Goal: Task Accomplishment & Management: Complete application form

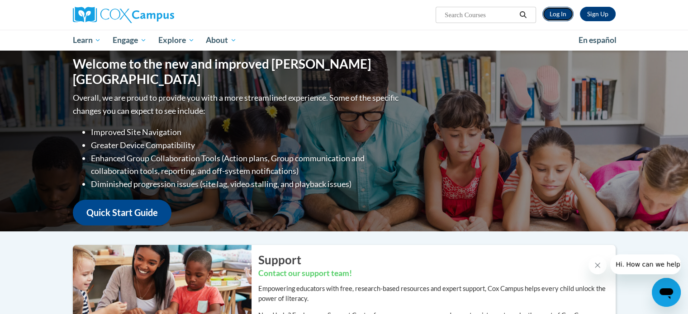
click at [561, 14] on link "Log In" at bounding box center [558, 14] width 31 height 14
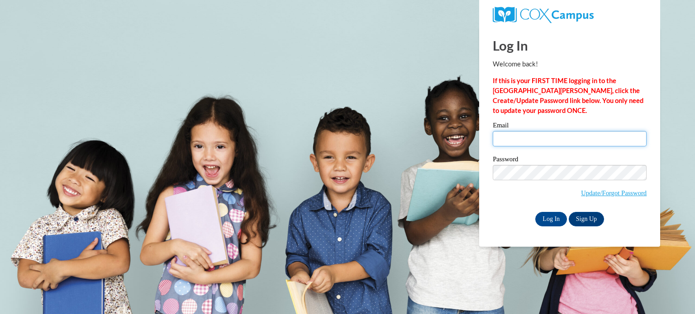
click at [544, 139] on input "Email" at bounding box center [570, 138] width 154 height 15
type input "leswanso@kusd.edu"
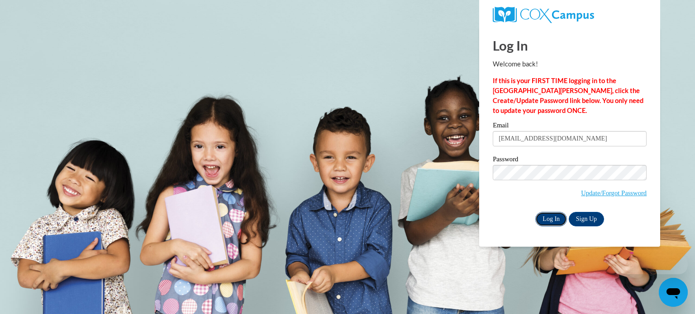
click at [557, 213] on input "Log In" at bounding box center [551, 219] width 32 height 14
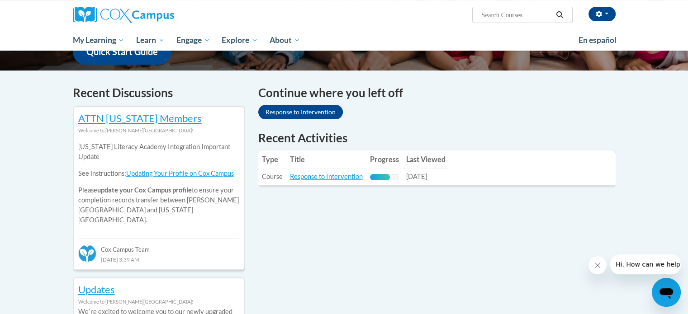
scroll to position [248, 0]
click at [317, 175] on link "Response to Intervention" at bounding box center [326, 176] width 73 height 8
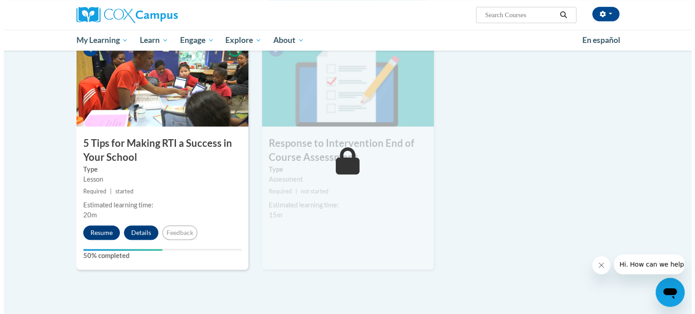
scroll to position [453, 0]
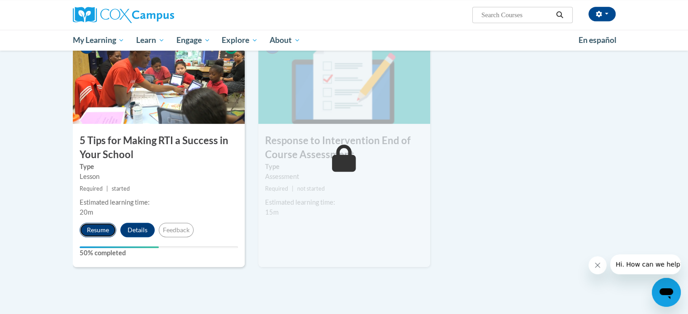
click at [104, 228] on button "Resume" at bounding box center [98, 230] width 37 height 14
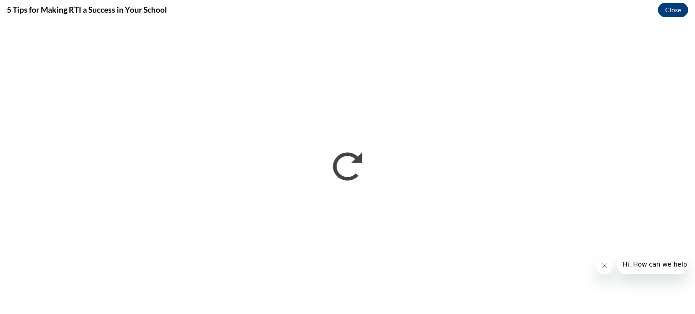
scroll to position [0, 0]
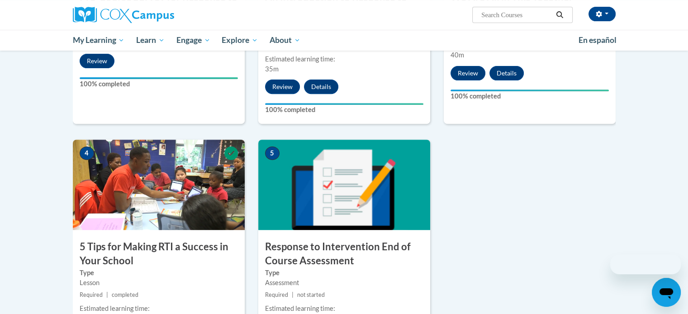
click at [312, 254] on h3 "Response to Intervention End of Course Assessment" at bounding box center [344, 254] width 172 height 28
click at [320, 220] on img at bounding box center [344, 185] width 172 height 91
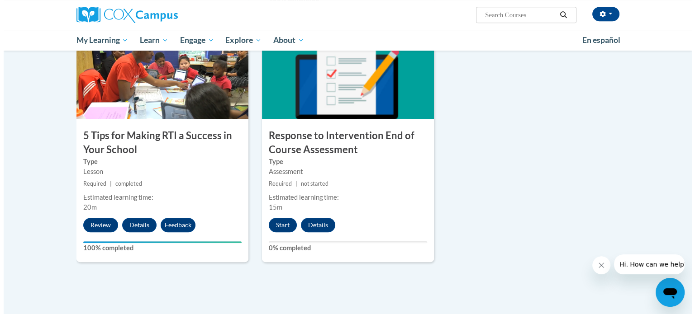
scroll to position [458, 0]
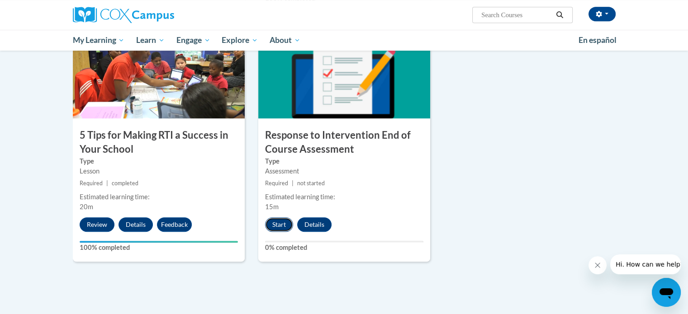
click at [285, 225] on button "Start" at bounding box center [279, 225] width 28 height 14
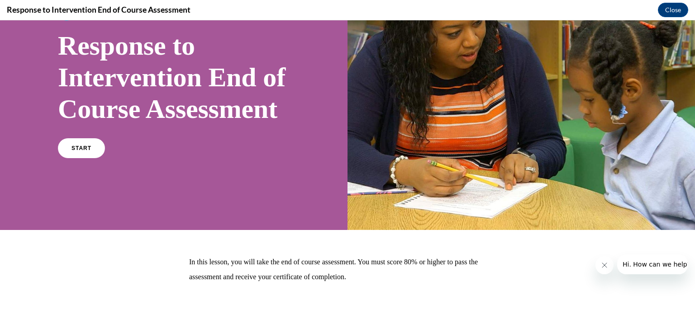
scroll to position [81, 0]
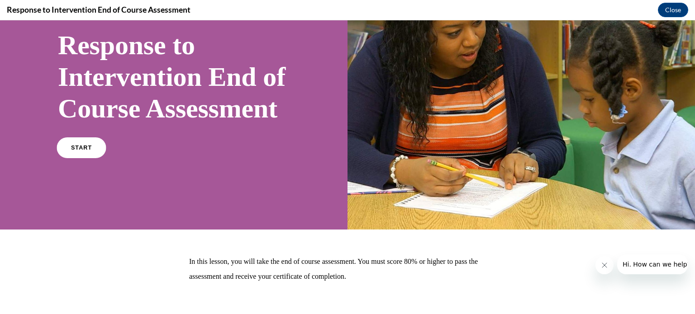
click at [91, 158] on link "START" at bounding box center [81, 148] width 49 height 21
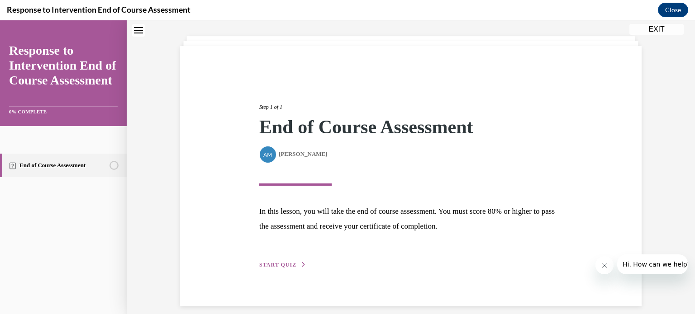
scroll to position [52, 0]
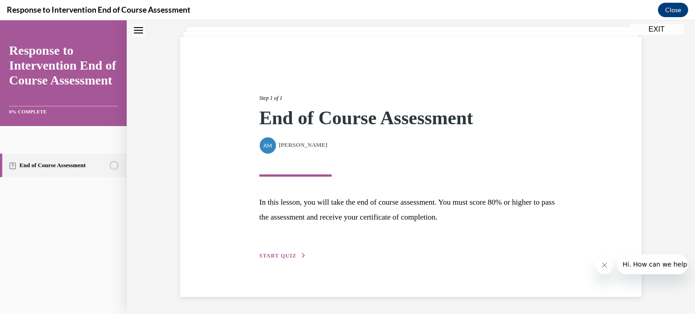
click at [281, 253] on span "START QUIZ" at bounding box center [277, 256] width 37 height 6
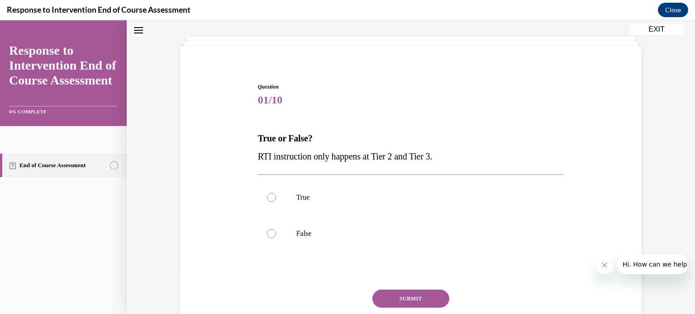
scroll to position [43, 0]
click at [273, 233] on label "False" at bounding box center [411, 233] width 306 height 36
click at [273, 233] on input "False" at bounding box center [271, 233] width 9 height 9
radio input "true"
click at [421, 302] on button "SUBMIT" at bounding box center [410, 299] width 77 height 18
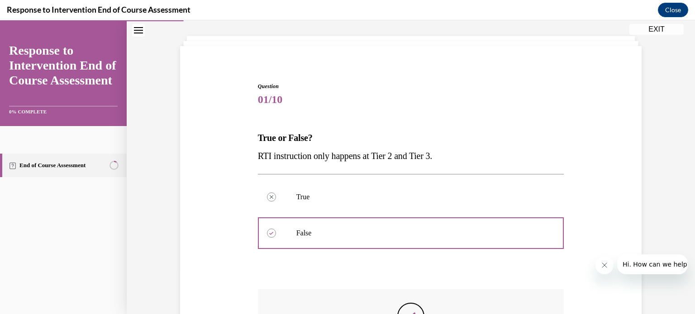
scroll to position [184, 0]
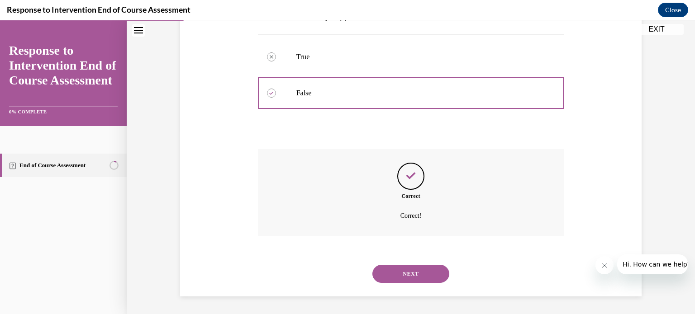
click at [402, 277] on button "NEXT" at bounding box center [410, 274] width 77 height 18
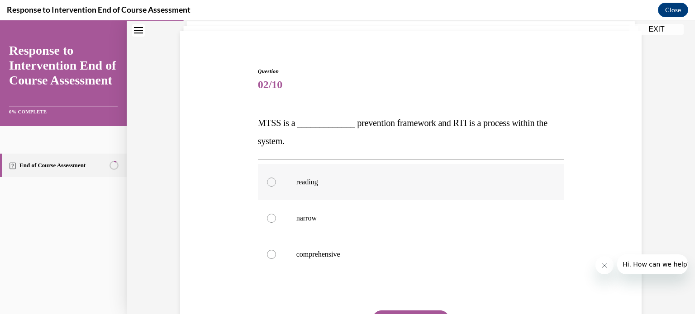
scroll to position [63, 0]
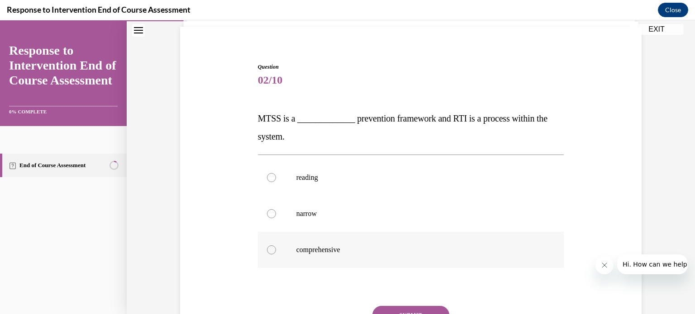
click at [400, 239] on label "comprehensive" at bounding box center [411, 250] width 306 height 36
click at [276, 246] on input "comprehensive" at bounding box center [271, 250] width 9 height 9
radio input "true"
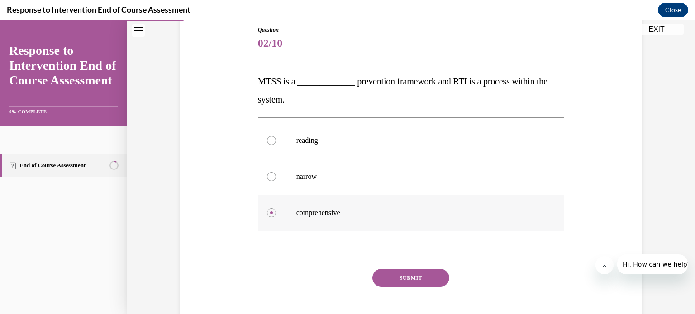
scroll to position [114, 0]
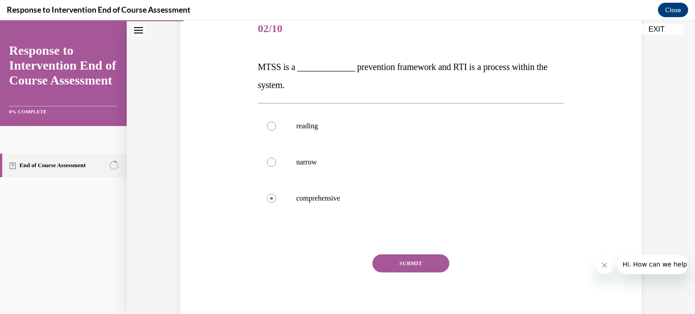
click at [392, 258] on button "SUBMIT" at bounding box center [410, 264] width 77 height 18
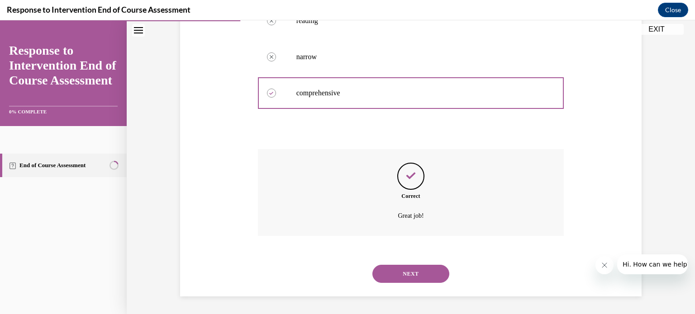
click at [405, 274] on button "NEXT" at bounding box center [410, 274] width 77 height 18
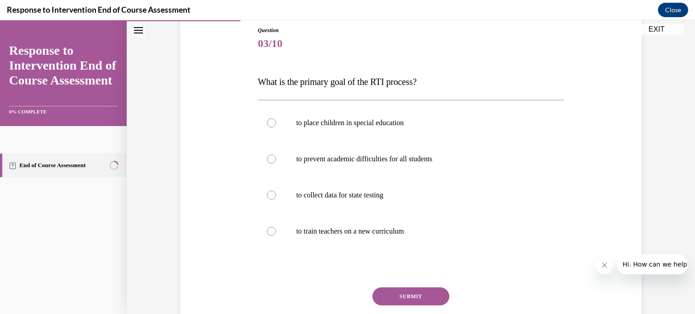
scroll to position [100, 0]
click at [429, 149] on label "to prevent academic difficulties for all students" at bounding box center [411, 159] width 306 height 36
click at [276, 155] on input "to prevent academic difficulties for all students" at bounding box center [271, 159] width 9 height 9
radio input "true"
click at [402, 295] on button "SUBMIT" at bounding box center [410, 297] width 77 height 18
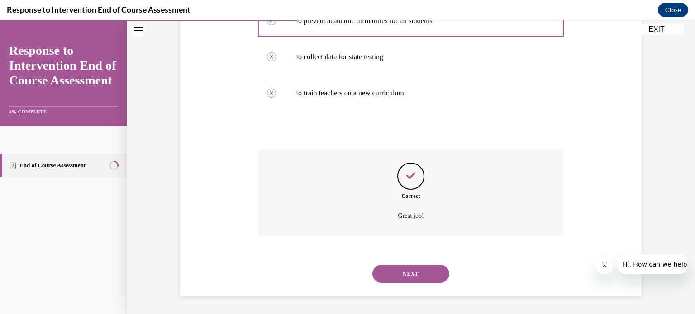
click at [414, 267] on button "NEXT" at bounding box center [410, 274] width 77 height 18
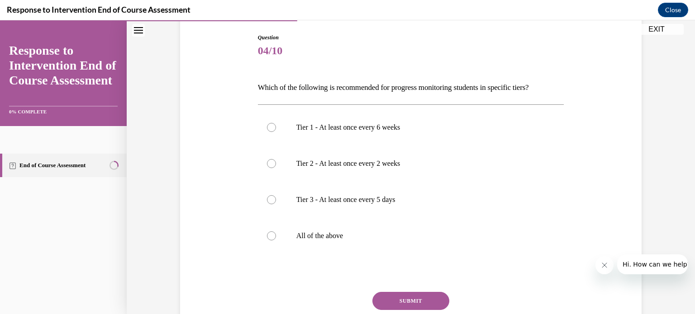
scroll to position [94, 0]
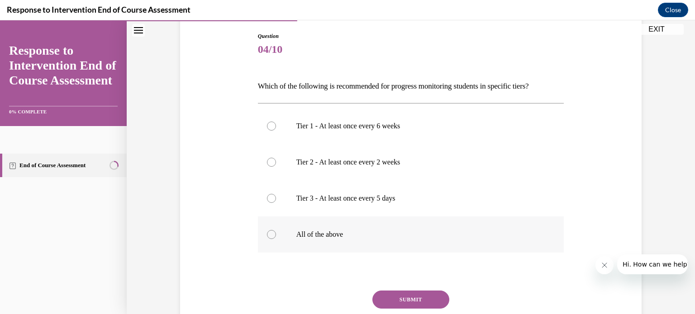
drag, startPoint x: 349, startPoint y: 233, endPoint x: 299, endPoint y: 246, distance: 51.7
click at [299, 246] on label "All of the above" at bounding box center [411, 235] width 306 height 36
click at [276, 239] on input "All of the above" at bounding box center [271, 234] width 9 height 9
radio input "true"
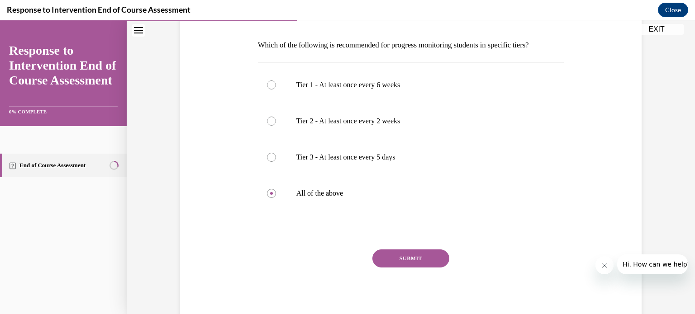
click at [411, 257] on button "SUBMIT" at bounding box center [410, 259] width 77 height 18
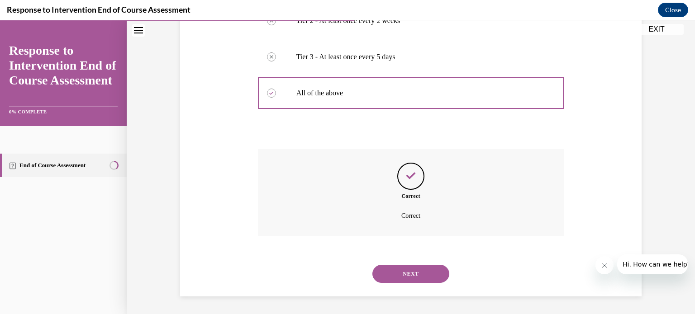
scroll to position [235, 0]
click at [407, 271] on button "NEXT" at bounding box center [410, 275] width 77 height 18
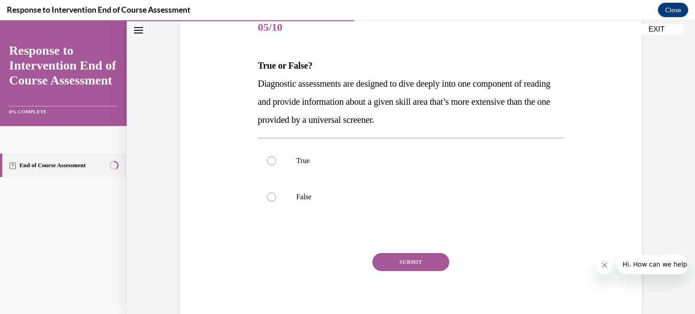
scroll to position [118, 0]
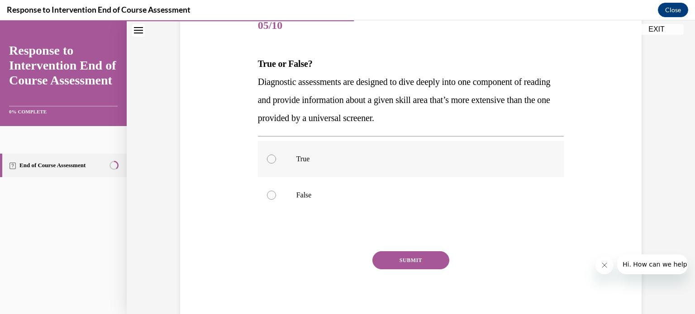
click at [331, 161] on p "True" at bounding box center [418, 159] width 245 height 9
click at [276, 161] on input "True" at bounding box center [271, 159] width 9 height 9
radio input "true"
click at [403, 262] on button "SUBMIT" at bounding box center [410, 261] width 77 height 18
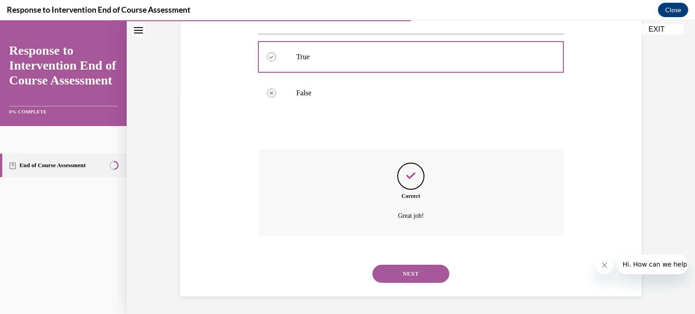
click at [436, 277] on button "NEXT" at bounding box center [410, 274] width 77 height 18
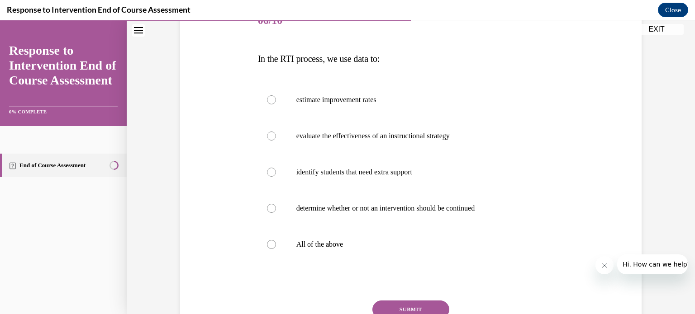
scroll to position [123, 0]
click at [453, 234] on label "All of the above" at bounding box center [411, 244] width 306 height 36
click at [276, 240] on input "All of the above" at bounding box center [271, 244] width 9 height 9
radio input "true"
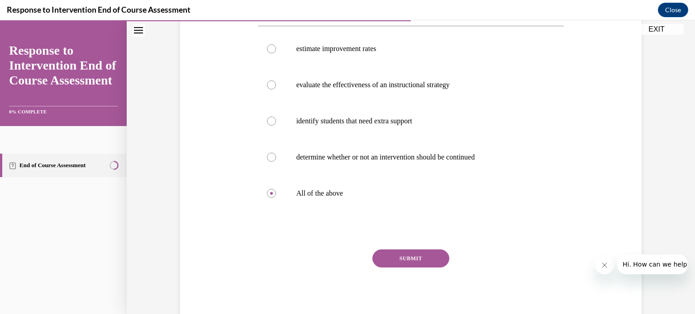
click at [414, 259] on button "SUBMIT" at bounding box center [410, 259] width 77 height 18
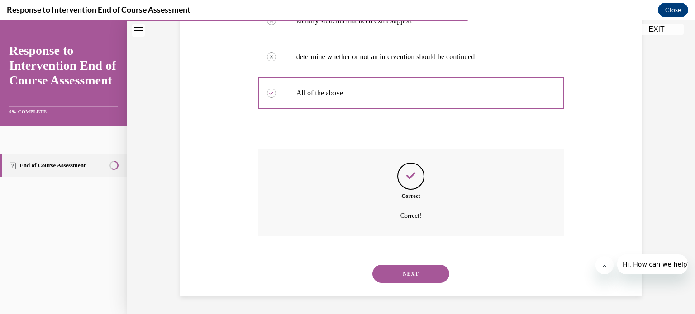
click at [414, 267] on button "NEXT" at bounding box center [410, 274] width 77 height 18
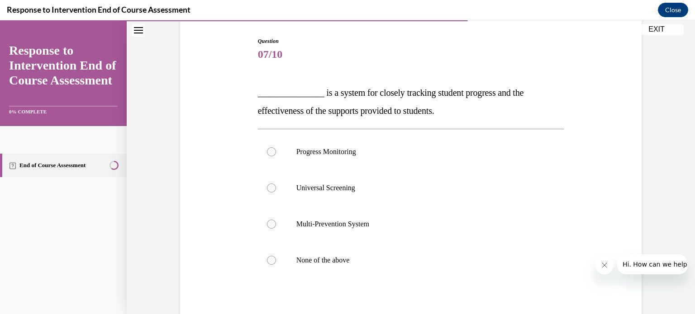
scroll to position [89, 0]
click at [464, 148] on p "Progress Monitoring" at bounding box center [418, 151] width 245 height 9
click at [276, 148] on input "Progress Monitoring" at bounding box center [271, 151] width 9 height 9
radio input "true"
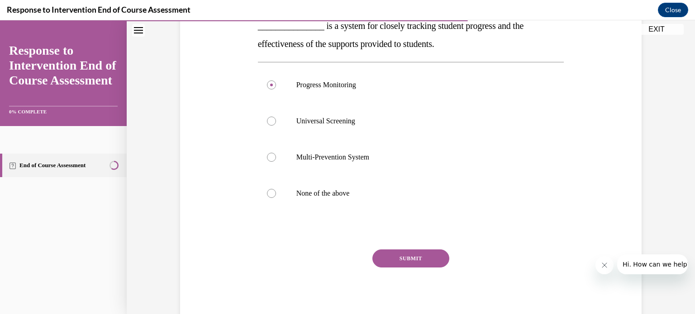
click at [429, 256] on button "SUBMIT" at bounding box center [410, 259] width 77 height 18
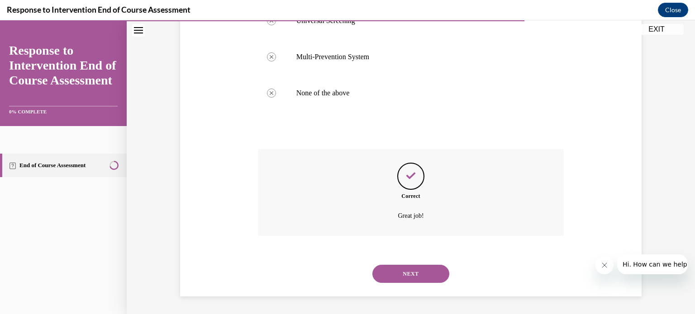
click at [415, 276] on button "NEXT" at bounding box center [410, 274] width 77 height 18
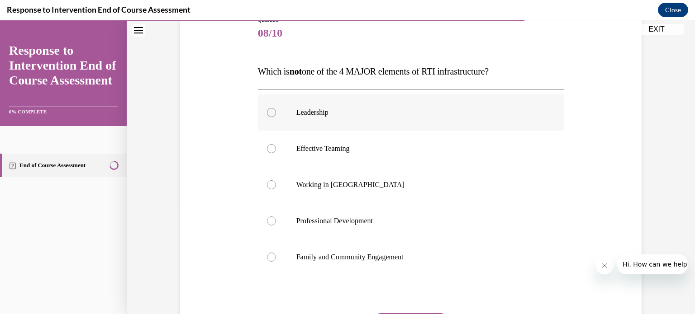
scroll to position [110, 0]
click at [410, 180] on p "Working in Silos" at bounding box center [418, 184] width 245 height 9
click at [276, 180] on input "Working in Silos" at bounding box center [271, 184] width 9 height 9
radio input "true"
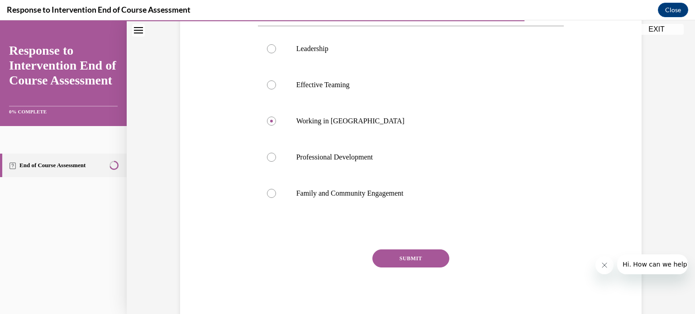
click at [405, 264] on button "SUBMIT" at bounding box center [410, 259] width 77 height 18
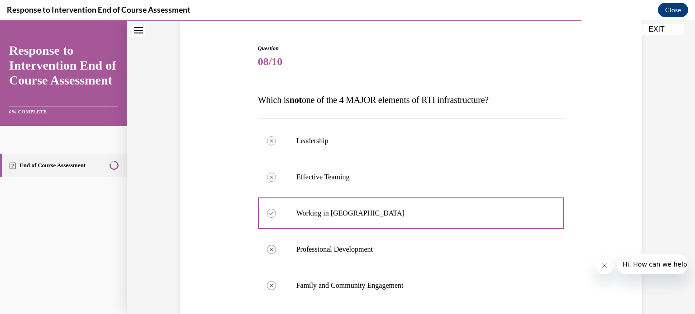
scroll to position [274, 0]
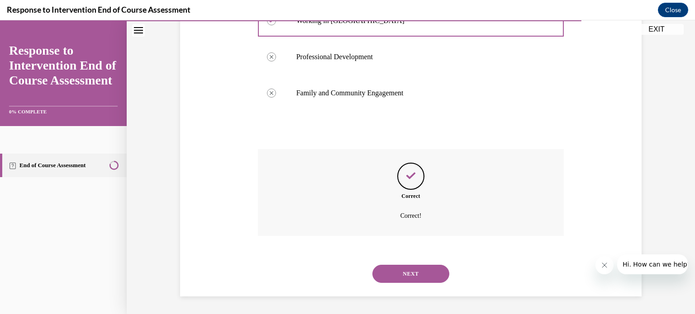
click at [409, 275] on button "NEXT" at bounding box center [410, 274] width 77 height 18
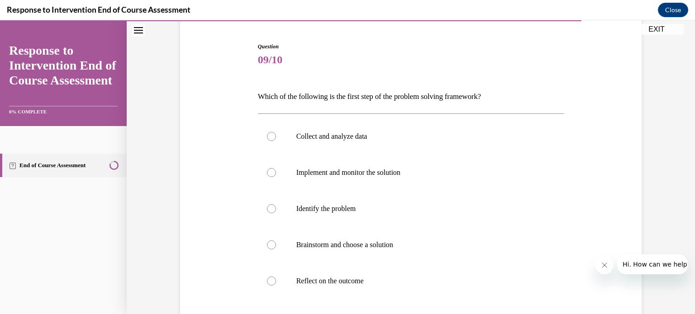
scroll to position [89, 0]
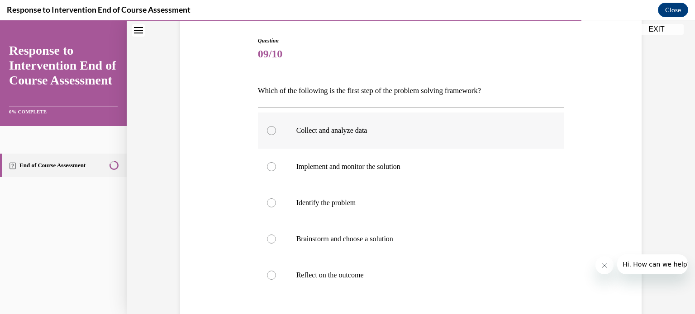
click at [472, 120] on label "Collect and analyze data" at bounding box center [411, 131] width 306 height 36
click at [276, 126] on input "Collect and analyze data" at bounding box center [271, 130] width 9 height 9
radio input "true"
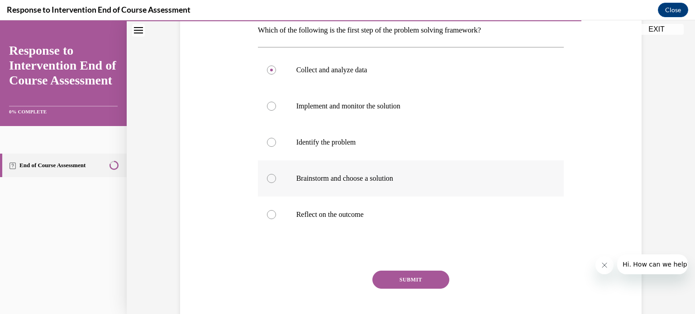
scroll to position [150, 0]
click at [410, 283] on button "SUBMIT" at bounding box center [410, 280] width 77 height 18
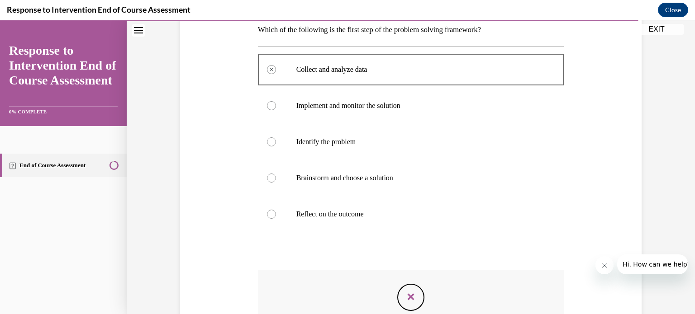
scroll to position [272, 0]
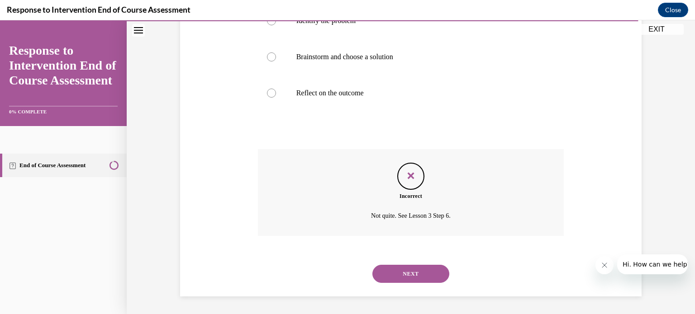
click at [423, 273] on button "NEXT" at bounding box center [410, 274] width 77 height 18
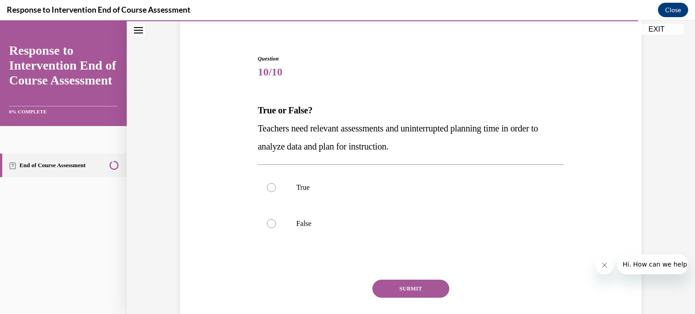
scroll to position [71, 0]
click at [339, 190] on p "True" at bounding box center [418, 188] width 245 height 9
click at [276, 190] on input "True" at bounding box center [271, 188] width 9 height 9
radio input "true"
click at [405, 289] on button "SUBMIT" at bounding box center [410, 290] width 77 height 18
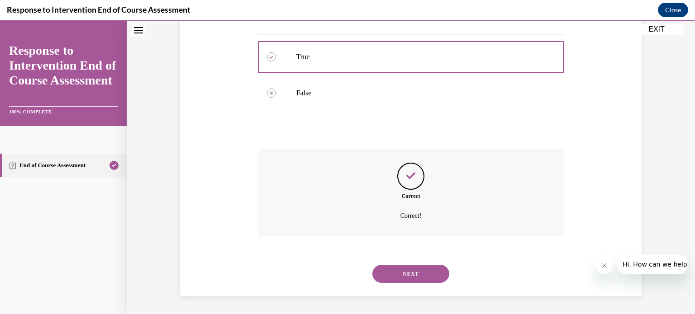
scroll to position [202, 0]
click at [425, 275] on button "NEXT" at bounding box center [410, 274] width 77 height 18
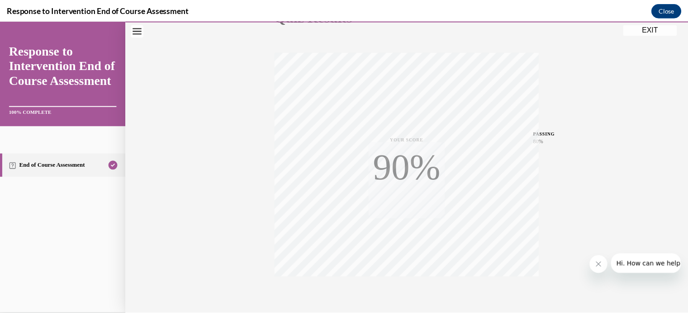
scroll to position [169, 0]
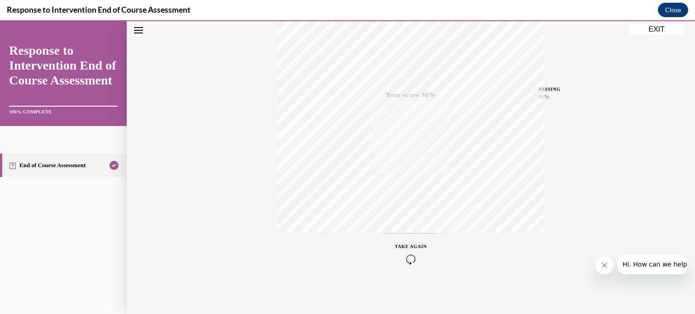
click at [664, 28] on button "EXIT" at bounding box center [656, 29] width 54 height 11
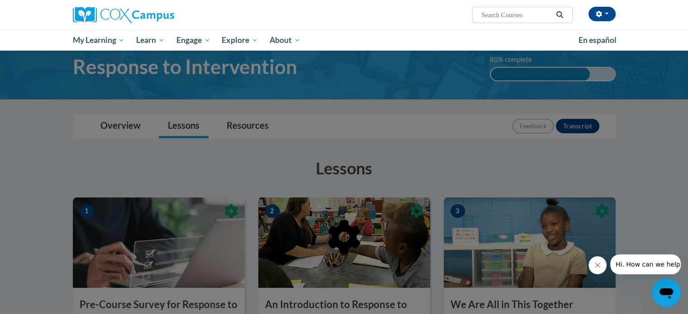
scroll to position [0, 0]
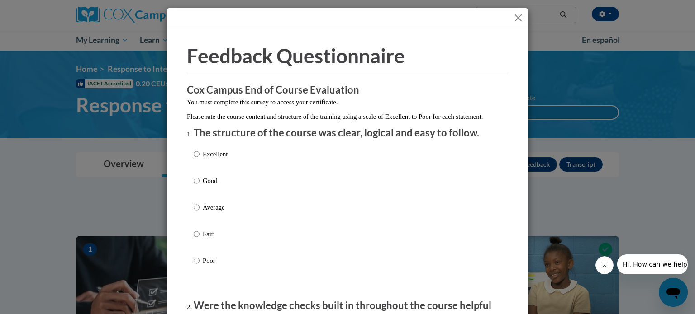
click at [516, 16] on button "Close" at bounding box center [518, 17] width 11 height 11
